Goal: Task Accomplishment & Management: Manage account settings

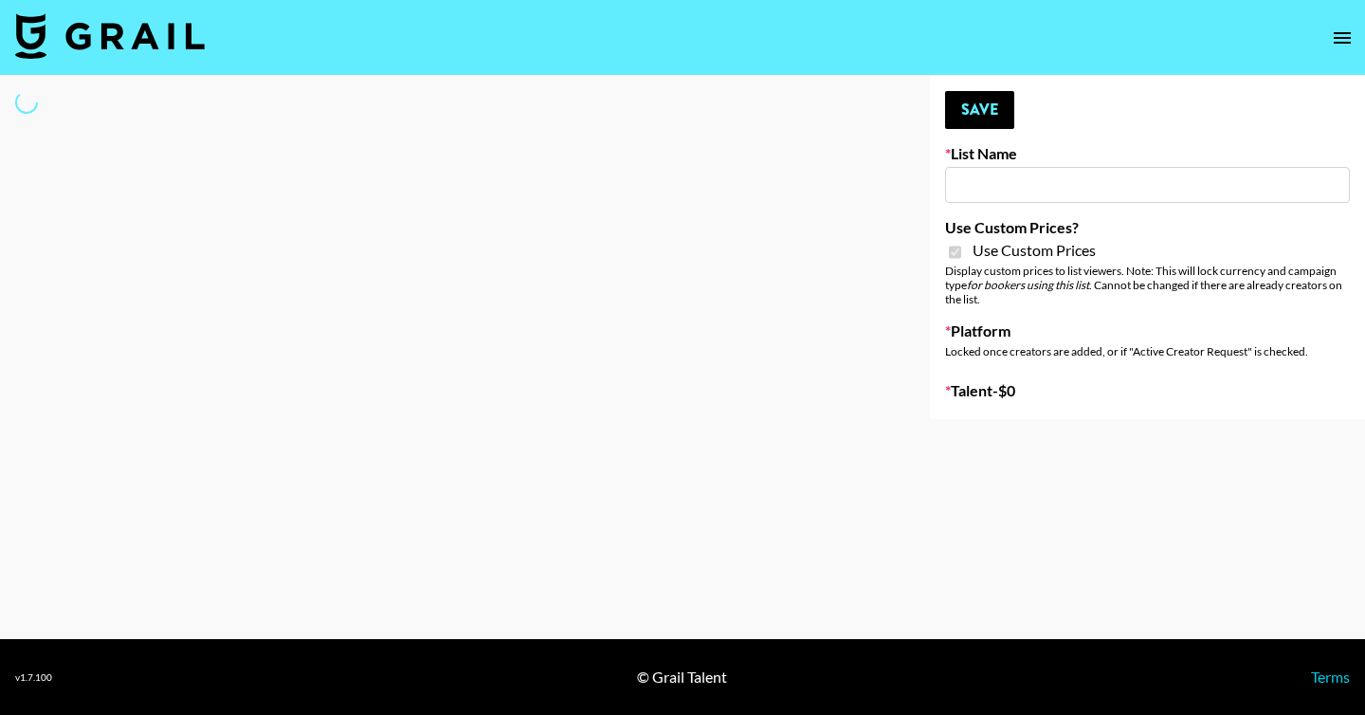
type input "Laifen (TikTok)"
checkbox input "true"
select select "Brand"
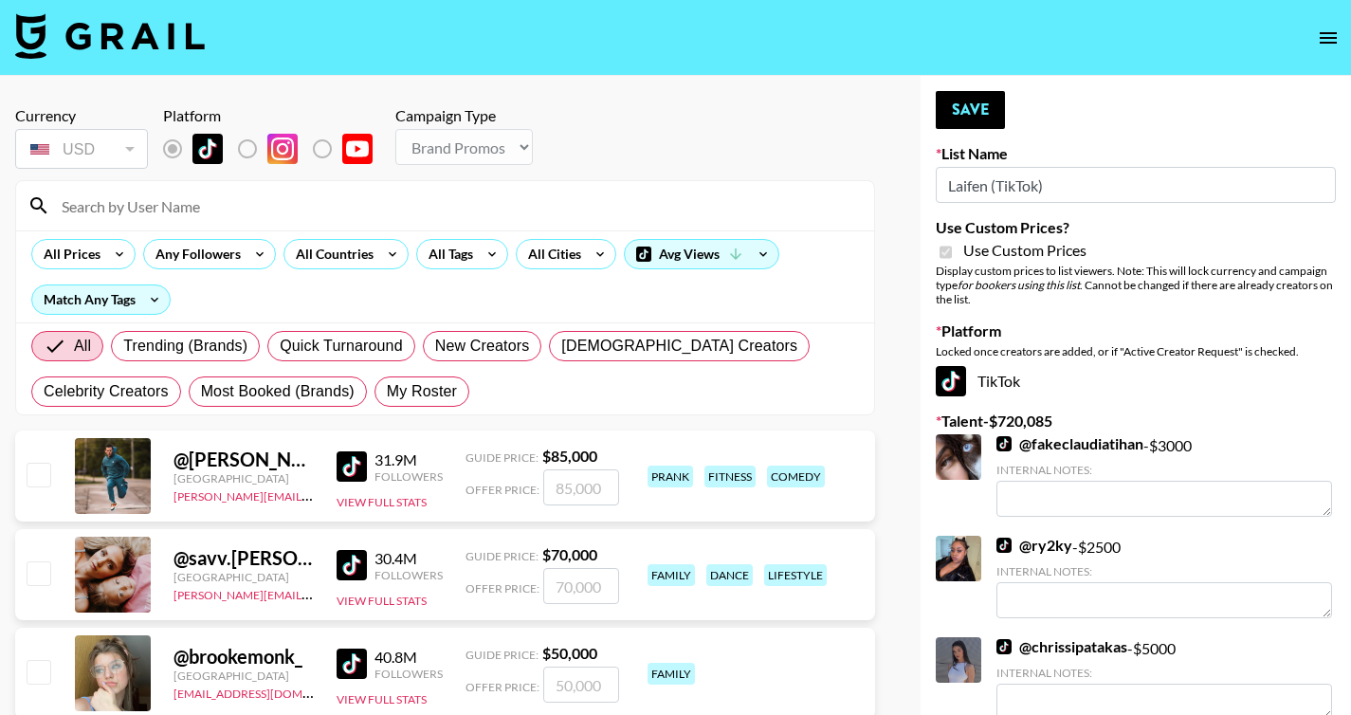
click at [233, 210] on input at bounding box center [456, 206] width 813 height 30
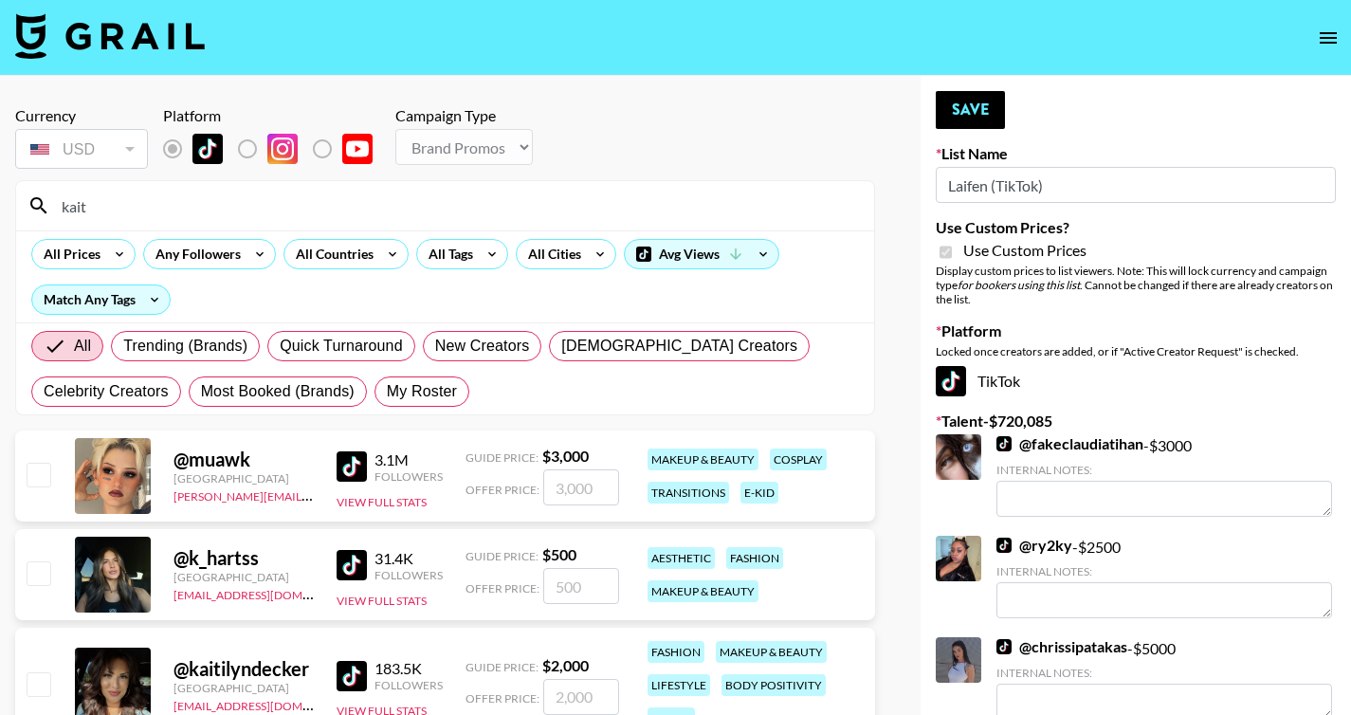
type input "kait"
click at [582, 591] on input "number" at bounding box center [581, 586] width 76 height 36
type input "60"
checkbox input "true"
type input "600"
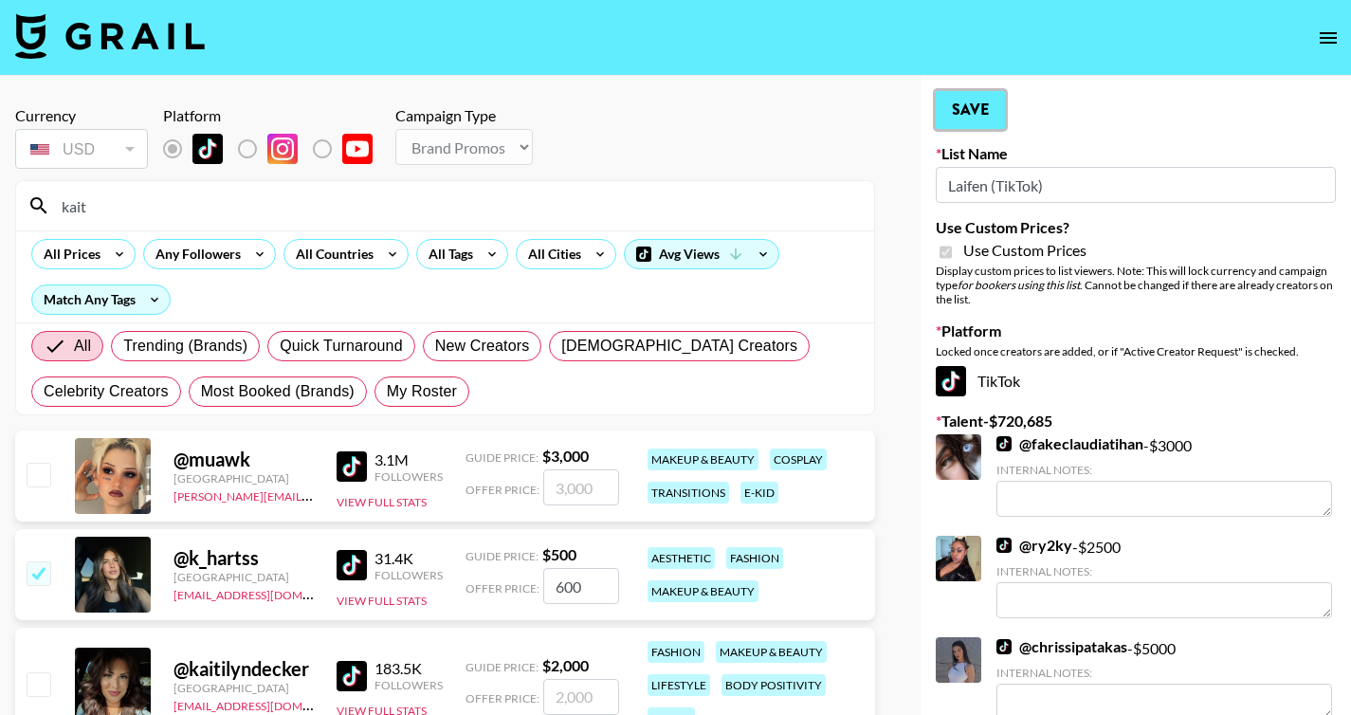
click at [958, 119] on button "Save" at bounding box center [970, 110] width 69 height 38
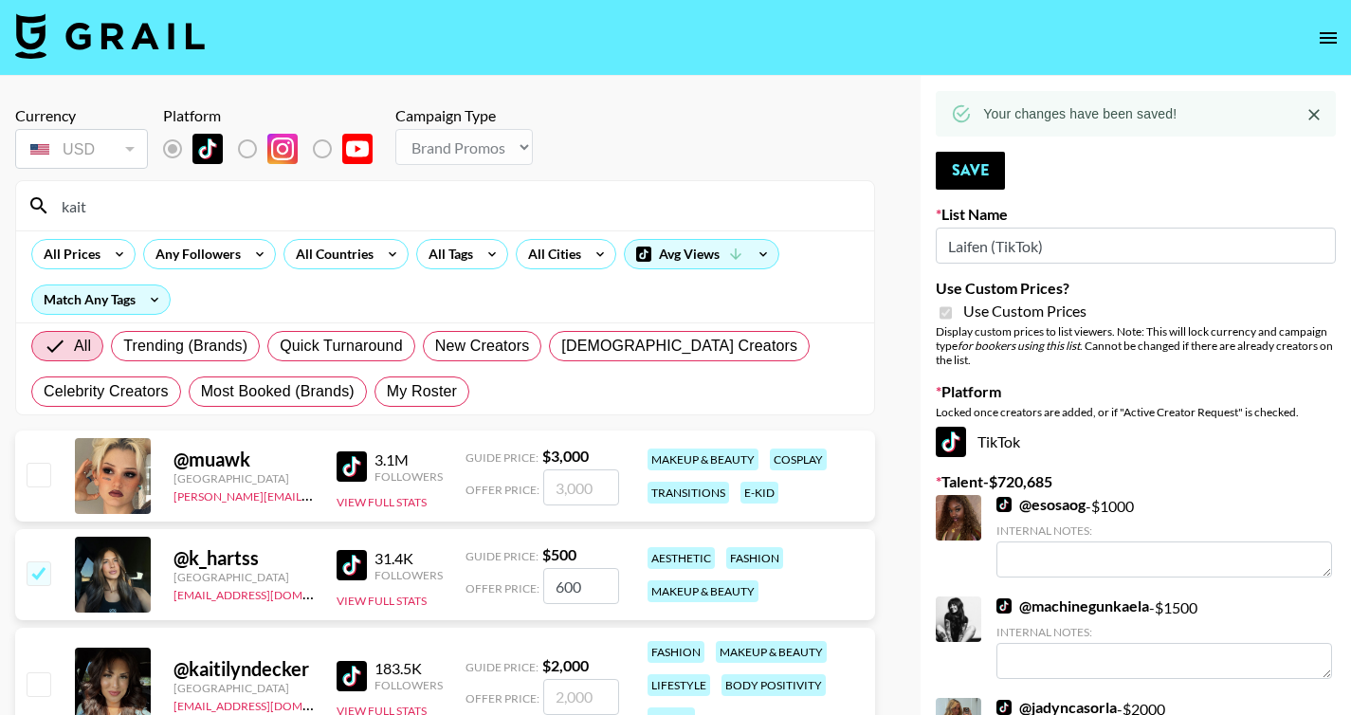
click at [72, 209] on input "kait" at bounding box center [456, 206] width 813 height 30
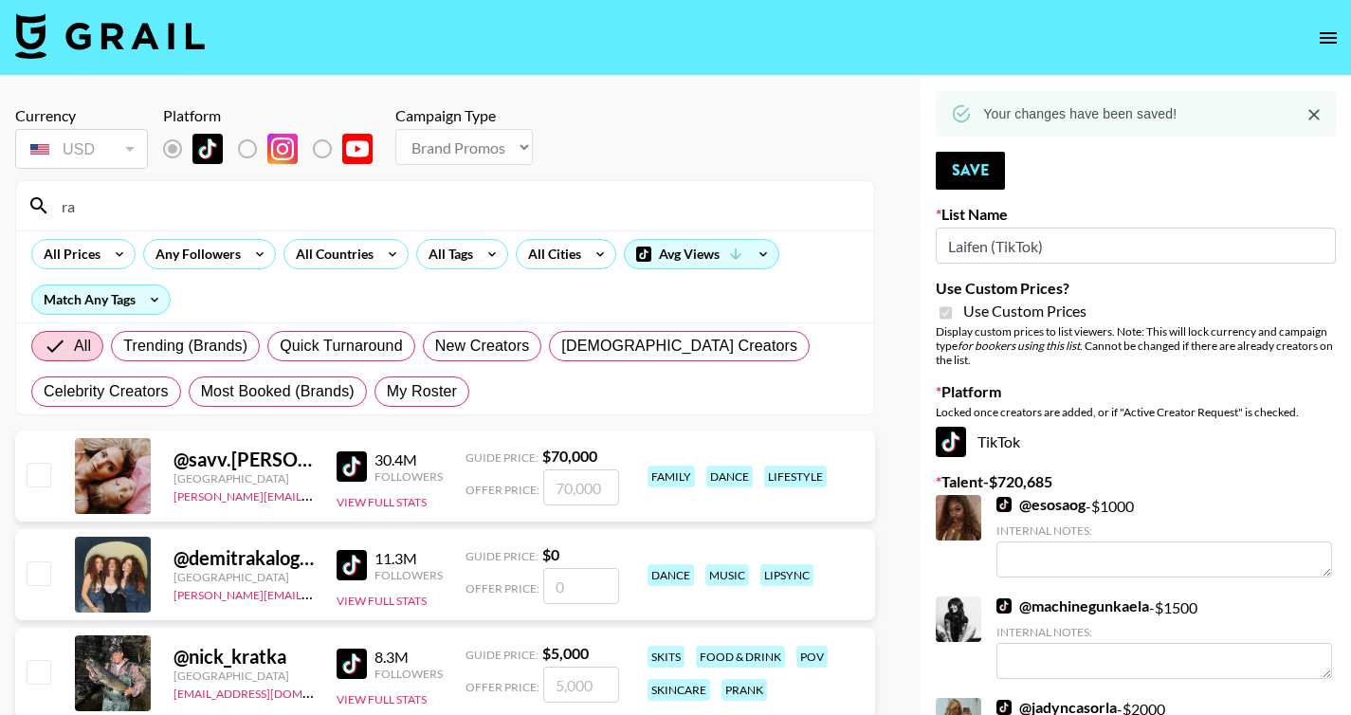
type input "ra"
